Goal: Find contact information: Find contact information

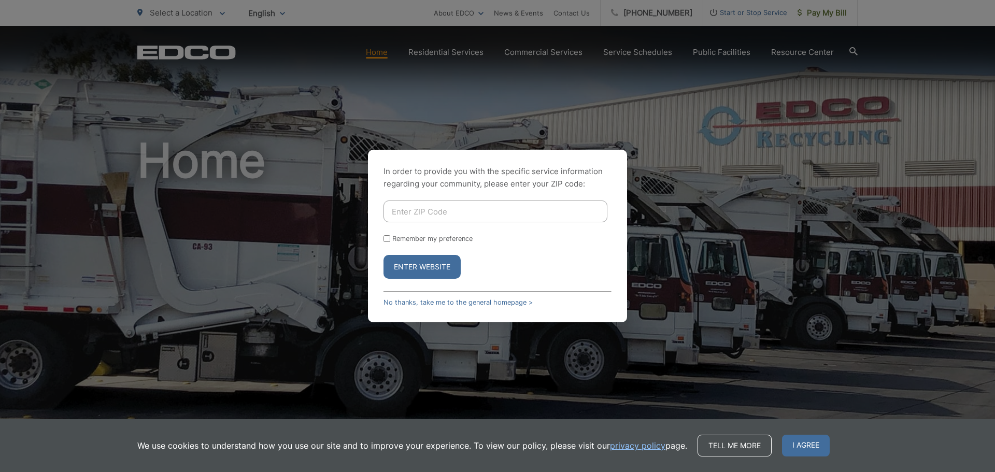
click at [408, 210] on input "Enter ZIP Code" at bounding box center [495, 211] width 224 height 22
type input "92029"
click at [409, 259] on button "Enter Website" at bounding box center [421, 267] width 77 height 24
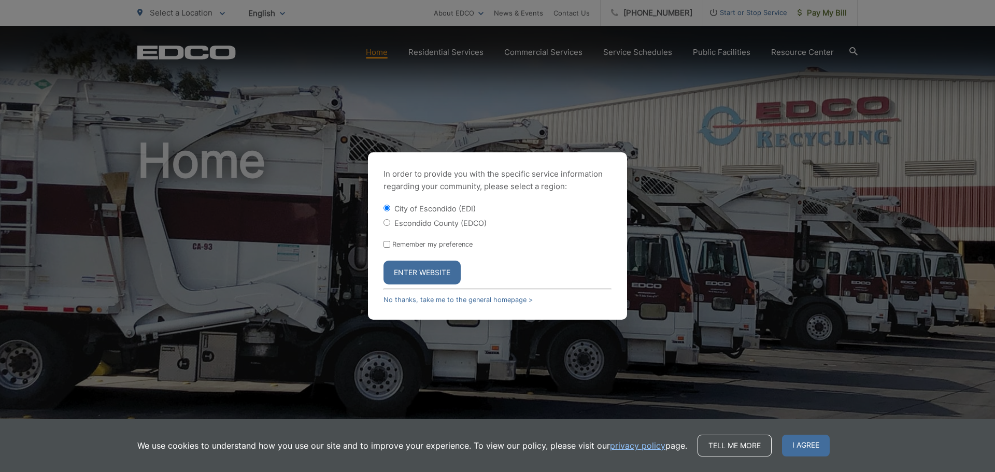
click at [389, 224] on input "Escondido County (EDCO)" at bounding box center [386, 222] width 7 height 7
radio input "true"
click at [420, 269] on button "Enter Website" at bounding box center [421, 273] width 77 height 24
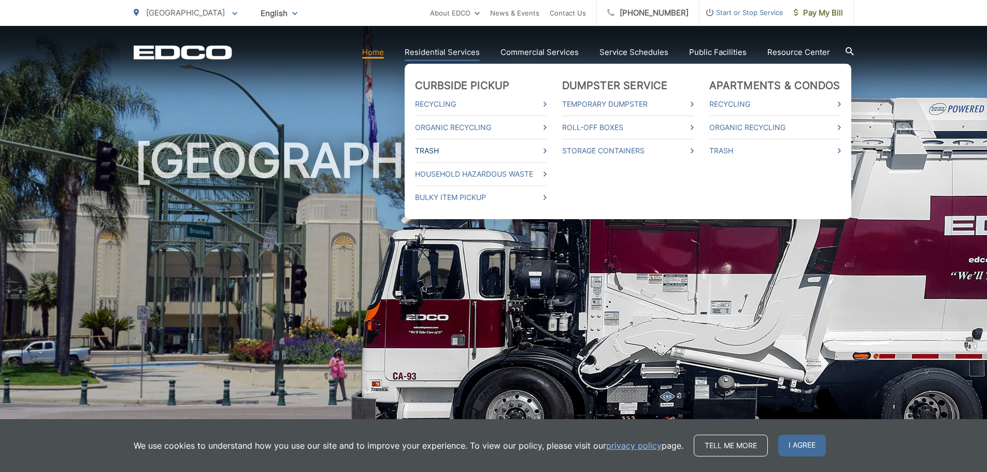
click at [466, 145] on link "Trash" at bounding box center [481, 151] width 132 height 12
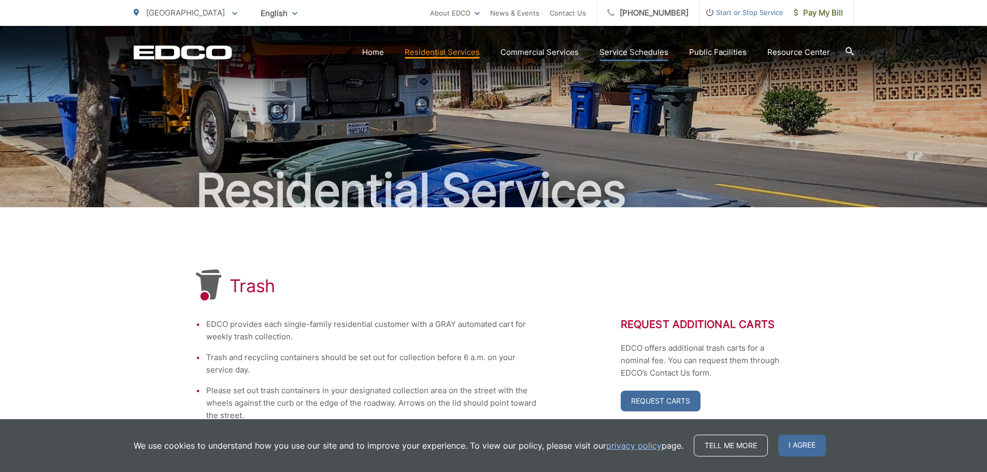
click at [648, 54] on link "Service Schedules" at bounding box center [633, 52] width 69 height 12
click at [381, 52] on link "Home" at bounding box center [373, 52] width 22 height 12
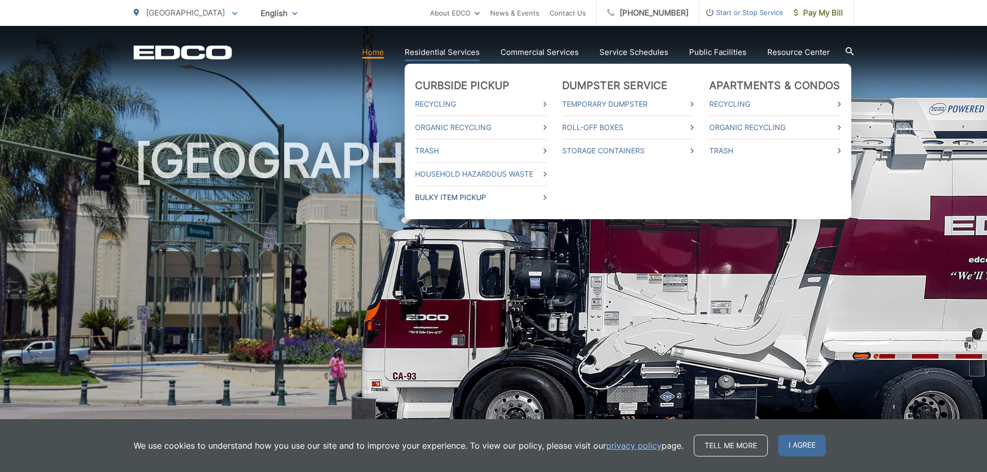
click at [462, 198] on link "Bulky Item Pickup" at bounding box center [481, 197] width 132 height 12
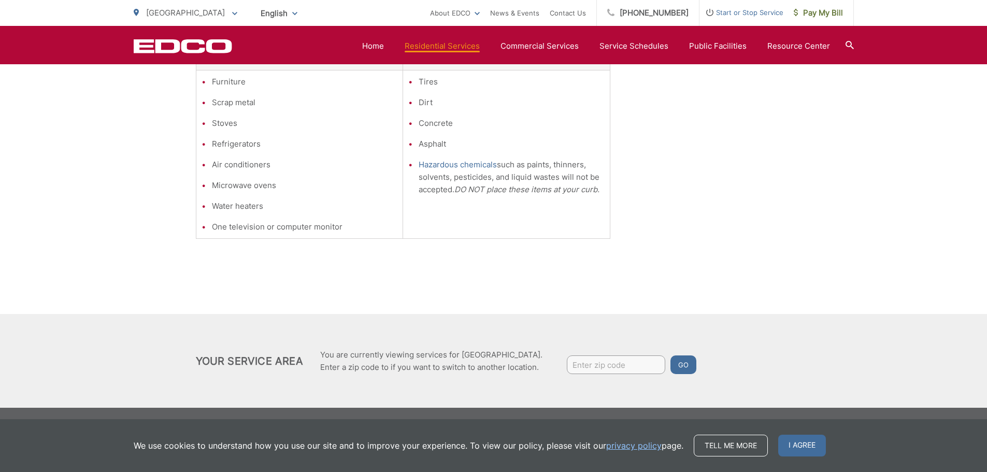
scroll to position [19, 0]
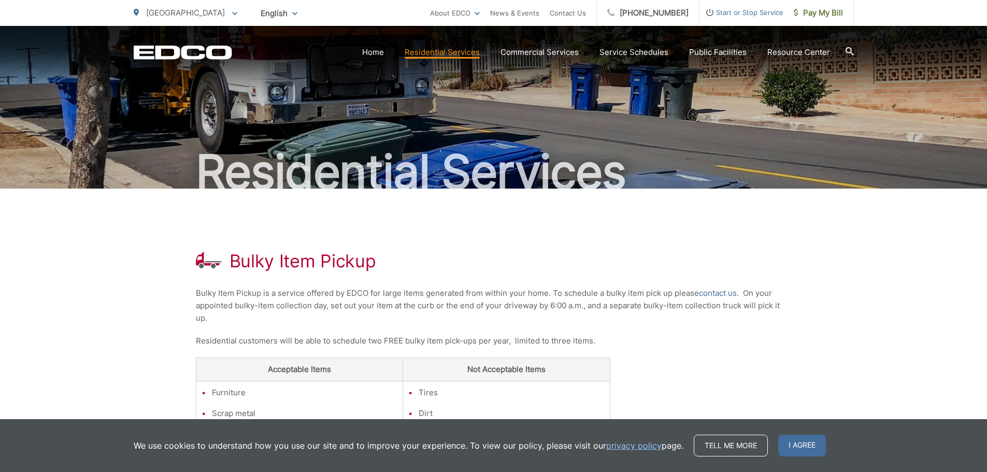
click at [851, 50] on icon at bounding box center [849, 51] width 8 height 8
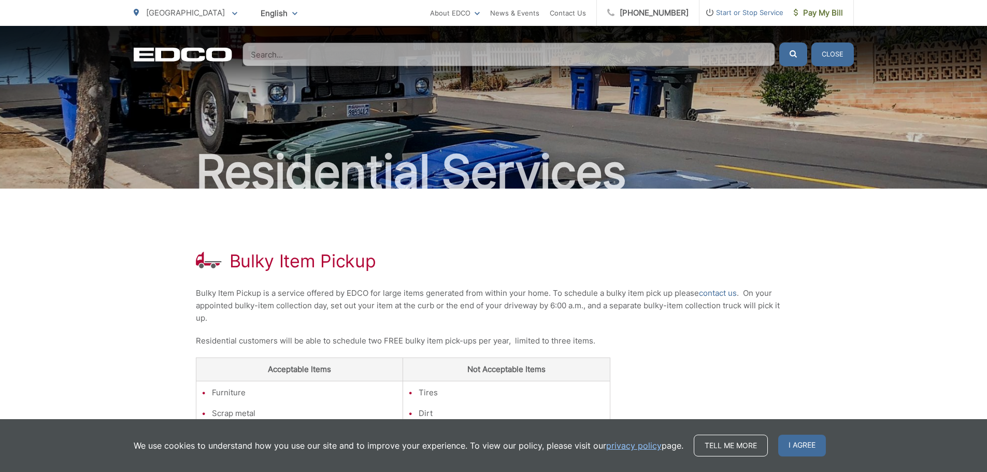
click at [688, 57] on input "Search" at bounding box center [508, 54] width 533 height 24
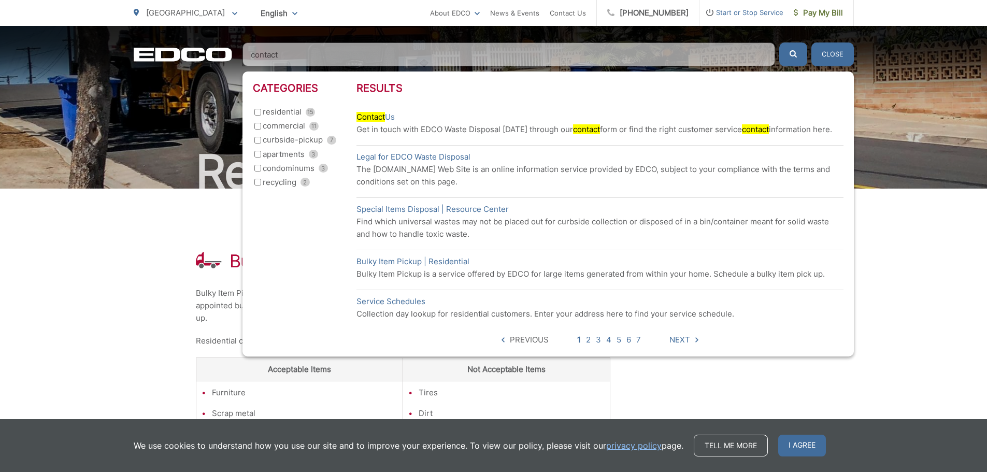
type input "contact"
click at [493, 126] on p "Get in touch with EDCO Waste Disposal today through our contact form or find th…" at bounding box center [599, 129] width 487 height 12
click at [395, 113] on link "Contact Us" at bounding box center [375, 117] width 38 height 12
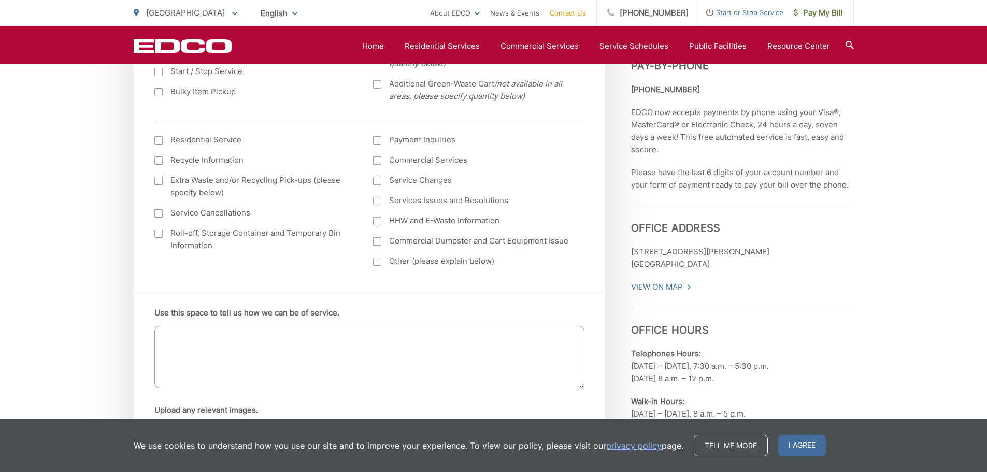
scroll to position [466, 0]
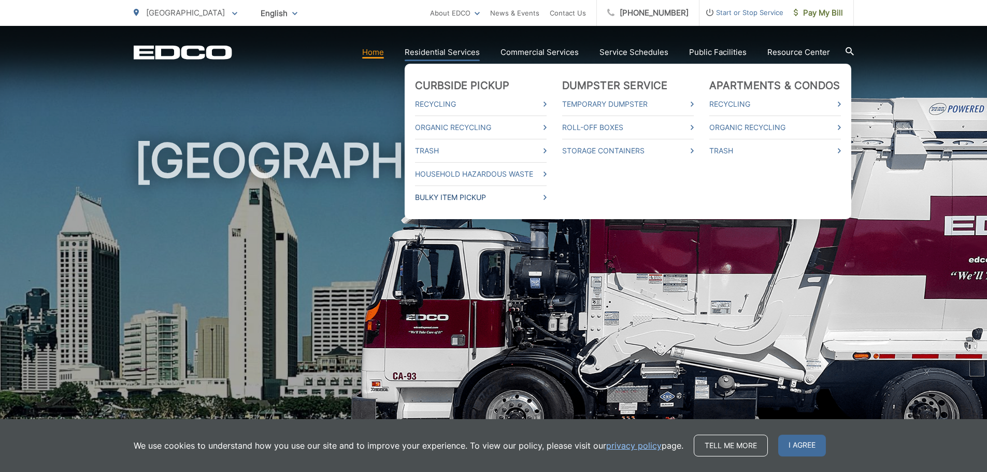
click at [454, 195] on link "Bulky Item Pickup" at bounding box center [481, 197] width 132 height 12
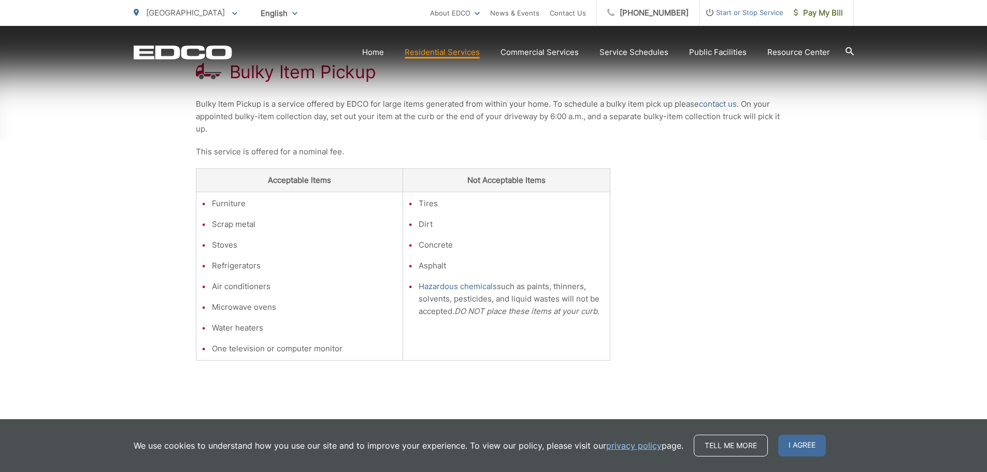
scroll to position [259, 0]
